Goal: Check status: Check status

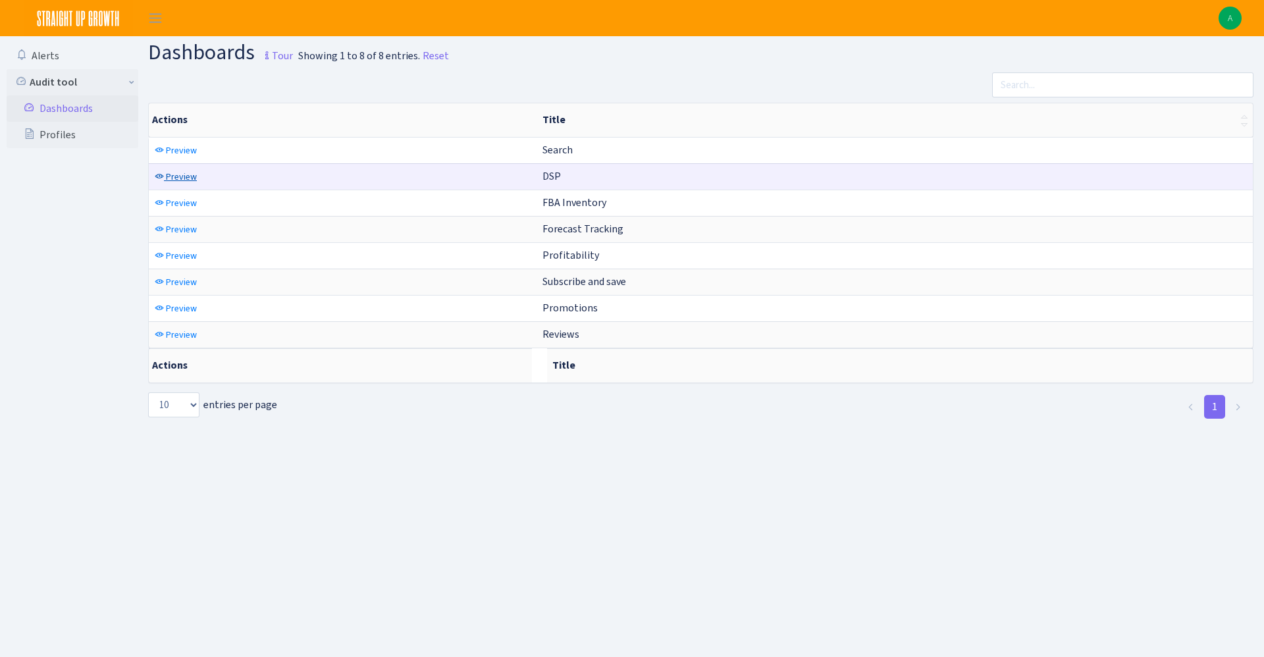
click at [178, 174] on span "Preview" at bounding box center [181, 176] width 31 height 13
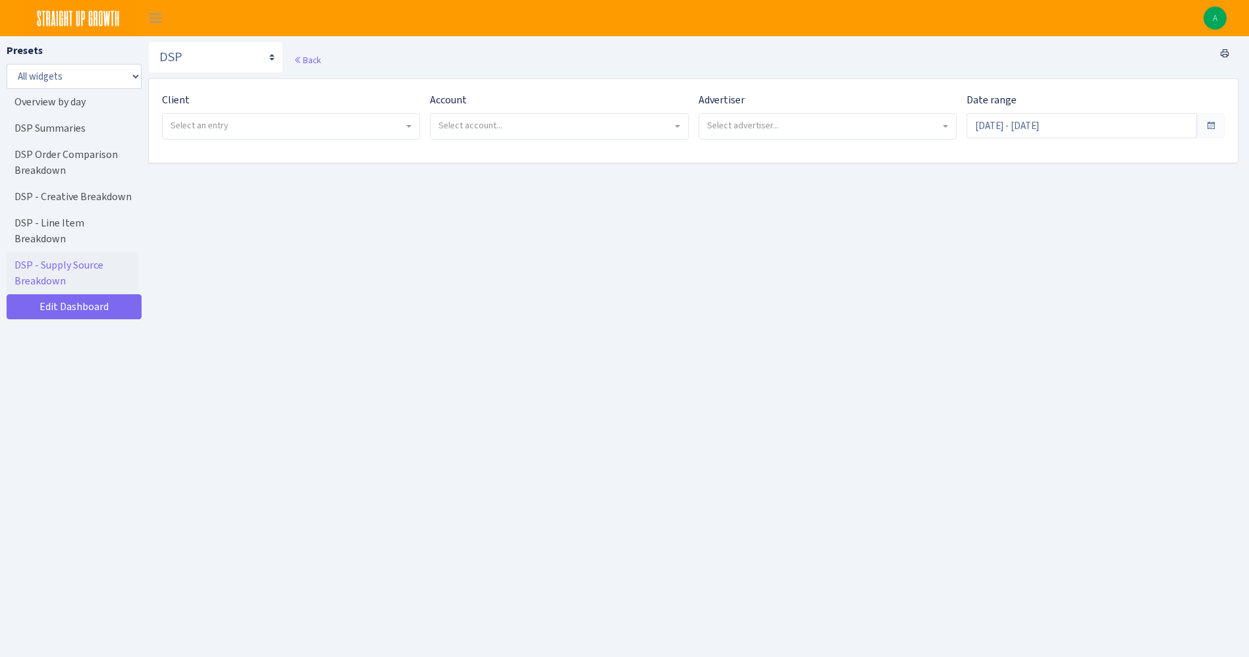
click at [284, 134] on span "Select an entry" at bounding box center [291, 126] width 257 height 25
select select "332"
select select
click at [501, 119] on span "Select account..." at bounding box center [470, 125] width 64 height 13
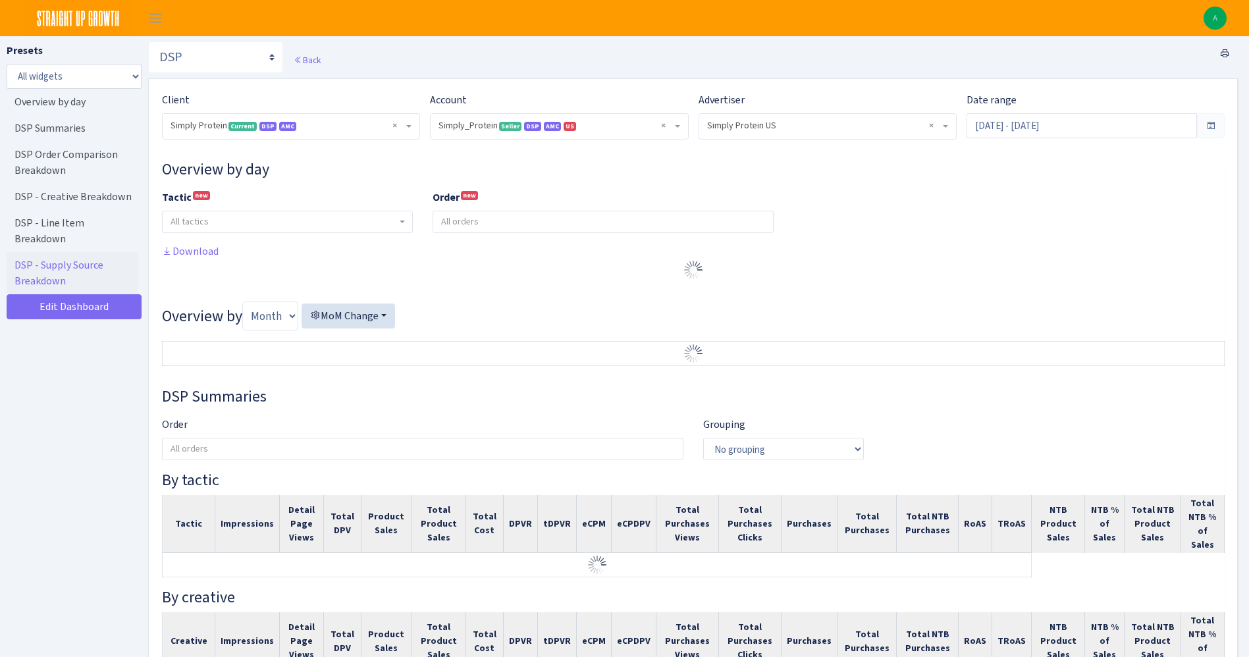
select select "470438976738569"
select select "577135095539250507"
select select
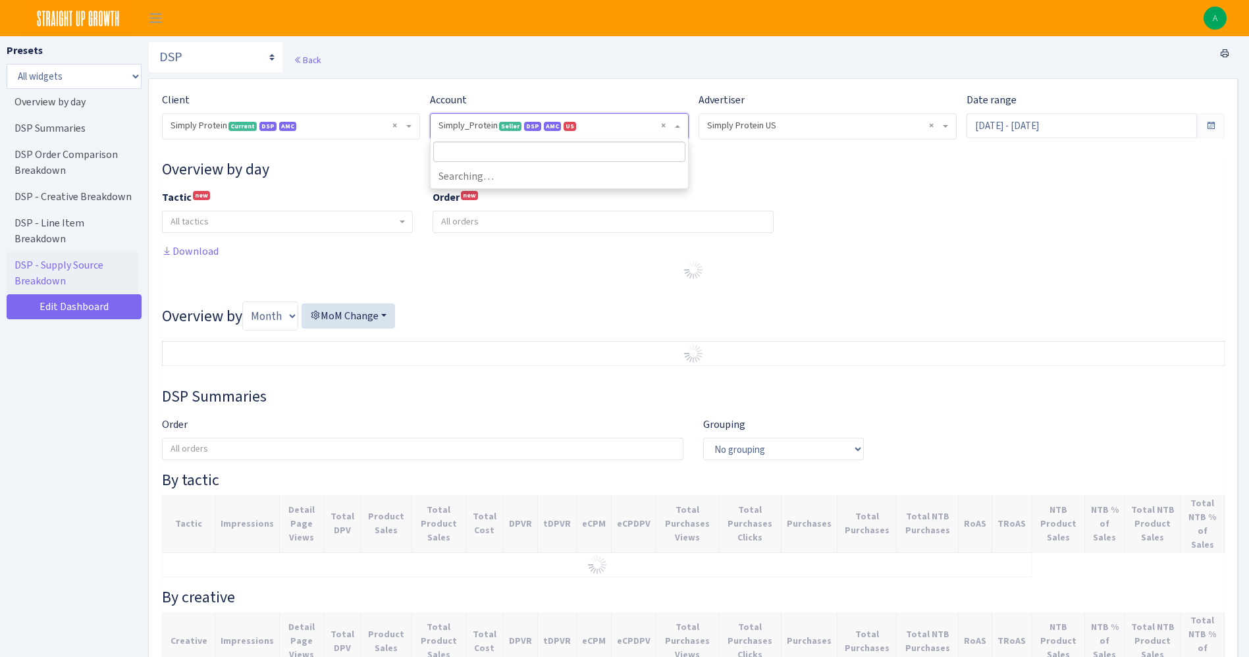
click at [501, 119] on span "× Simply_Protein Seller DSP AMC US 470438976738569A1B3P8939UXC7XENTITYMWGWG0Y0T…" at bounding box center [554, 125] width 233 height 13
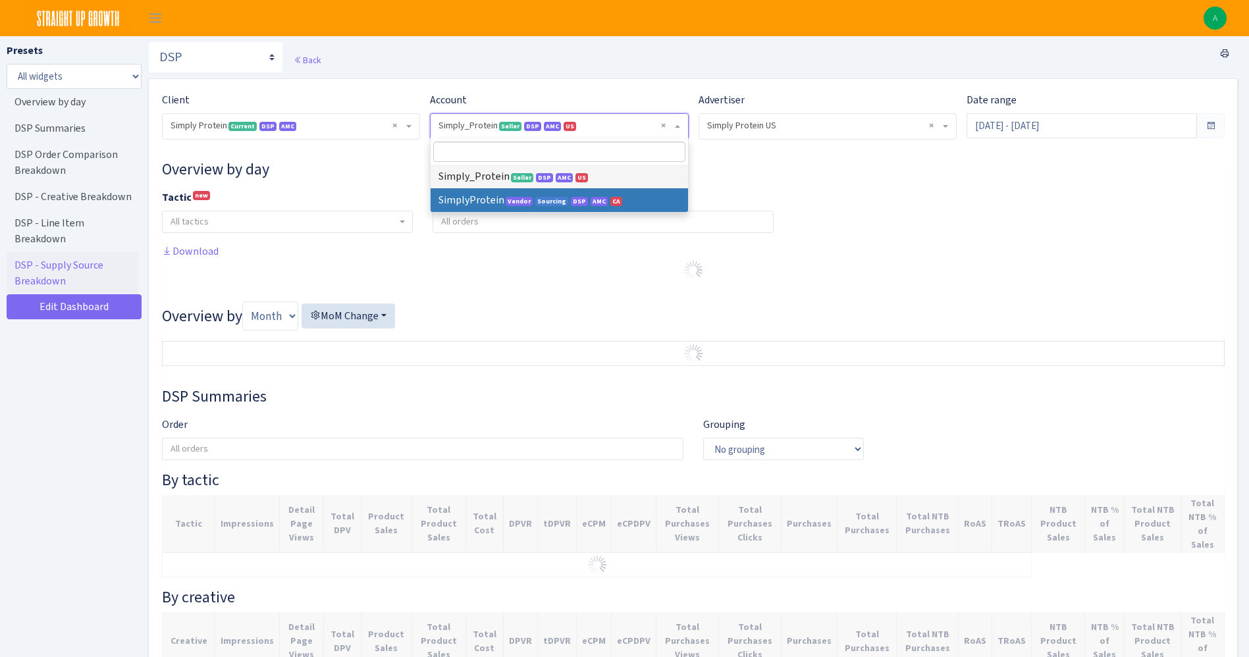
select select "1288314143782501"
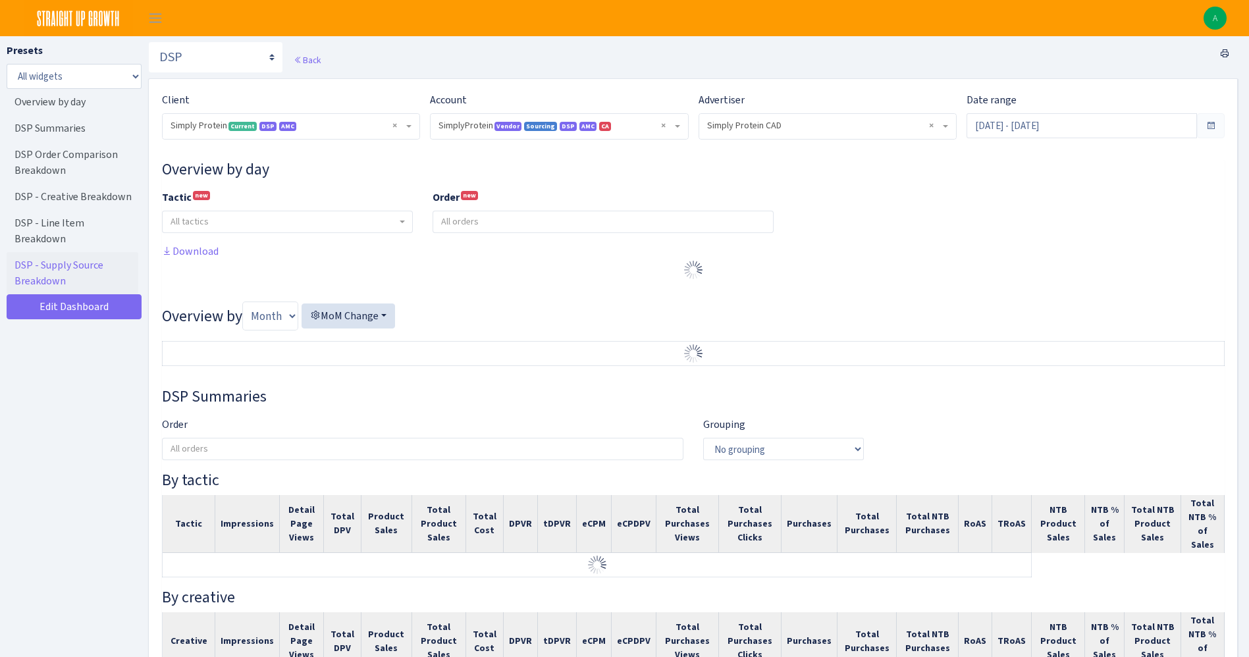
select select "1288314143782501"
select select "576703522483904443"
select select
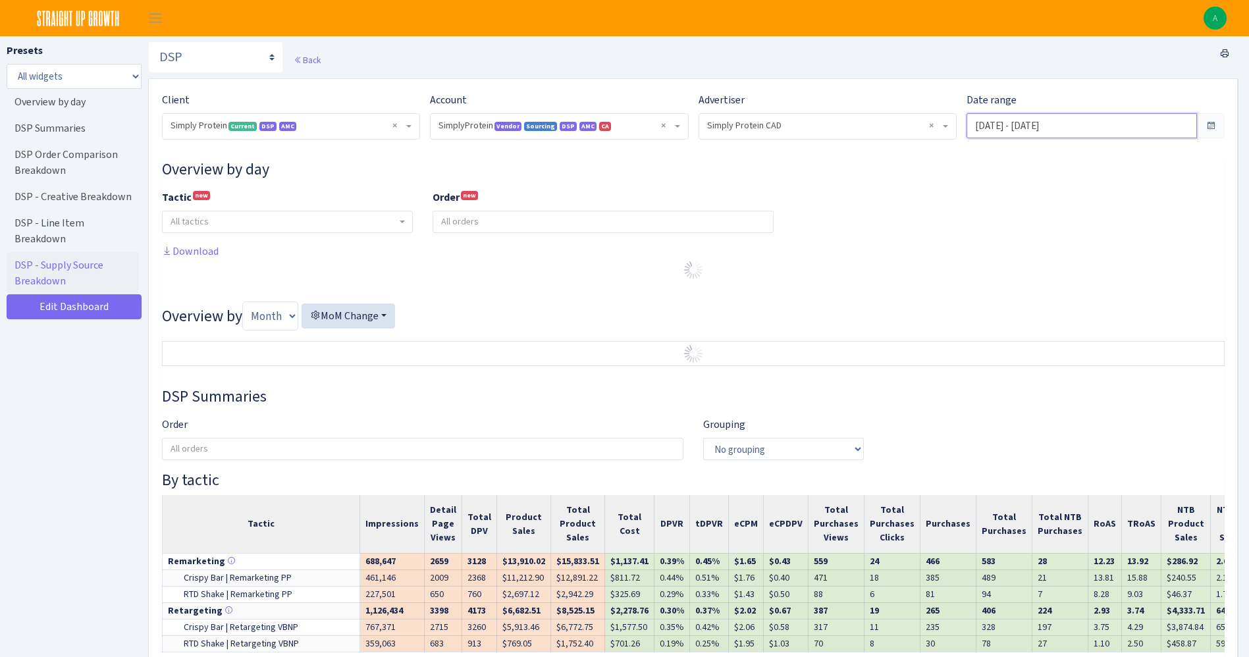
click at [1001, 132] on input "Sep 4, 2025 - Oct 3, 2025" at bounding box center [1081, 125] width 230 height 25
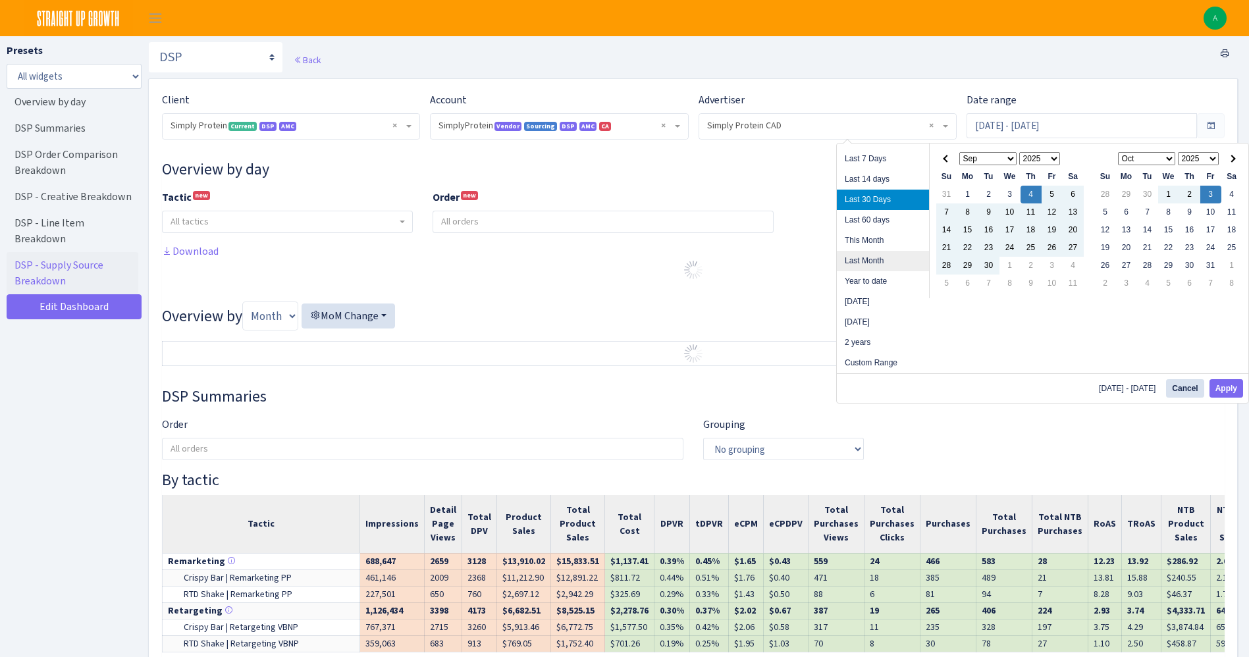
click at [876, 261] on li "Last Month" at bounding box center [883, 261] width 92 height 20
type input "[DATE] - [DATE]"
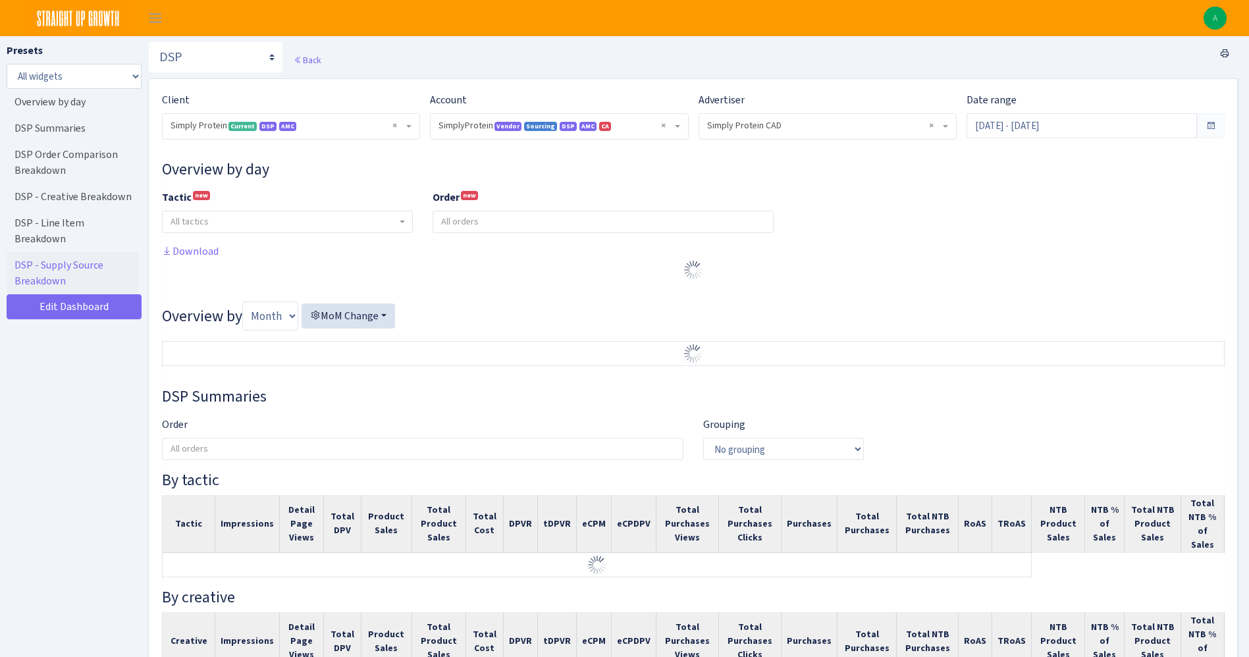
select select "1288314143782501"
select select "576703522483904443"
select select
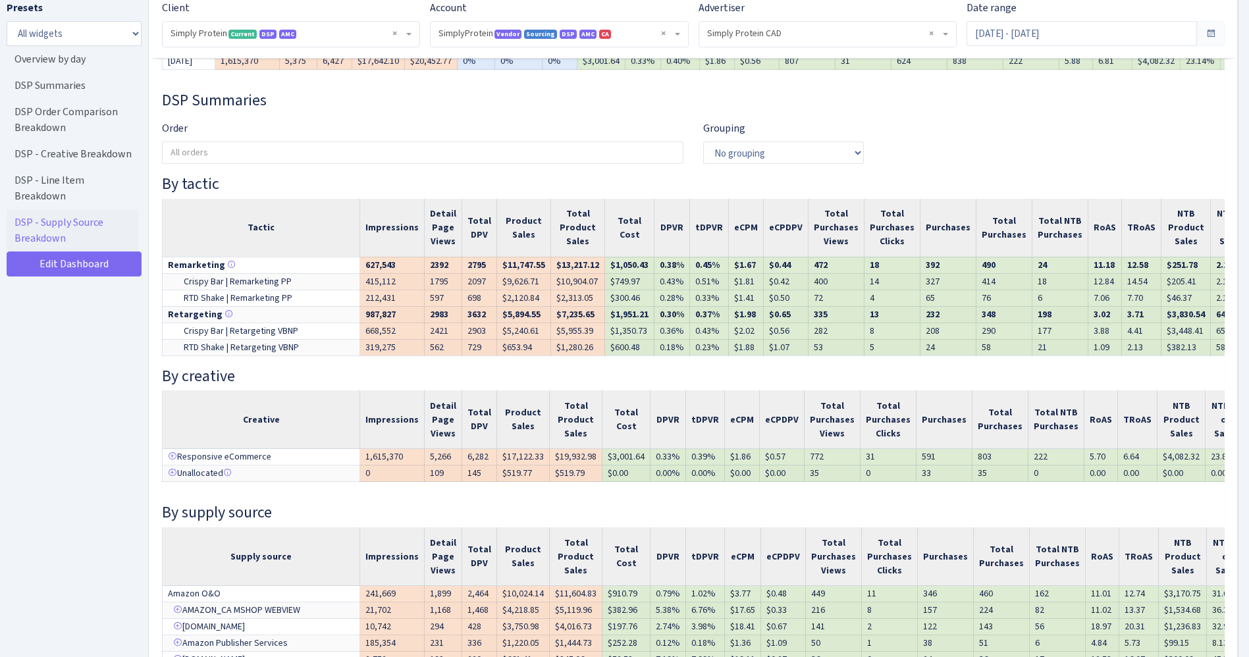
scroll to position [790, 0]
